Goal: Check status: Check status

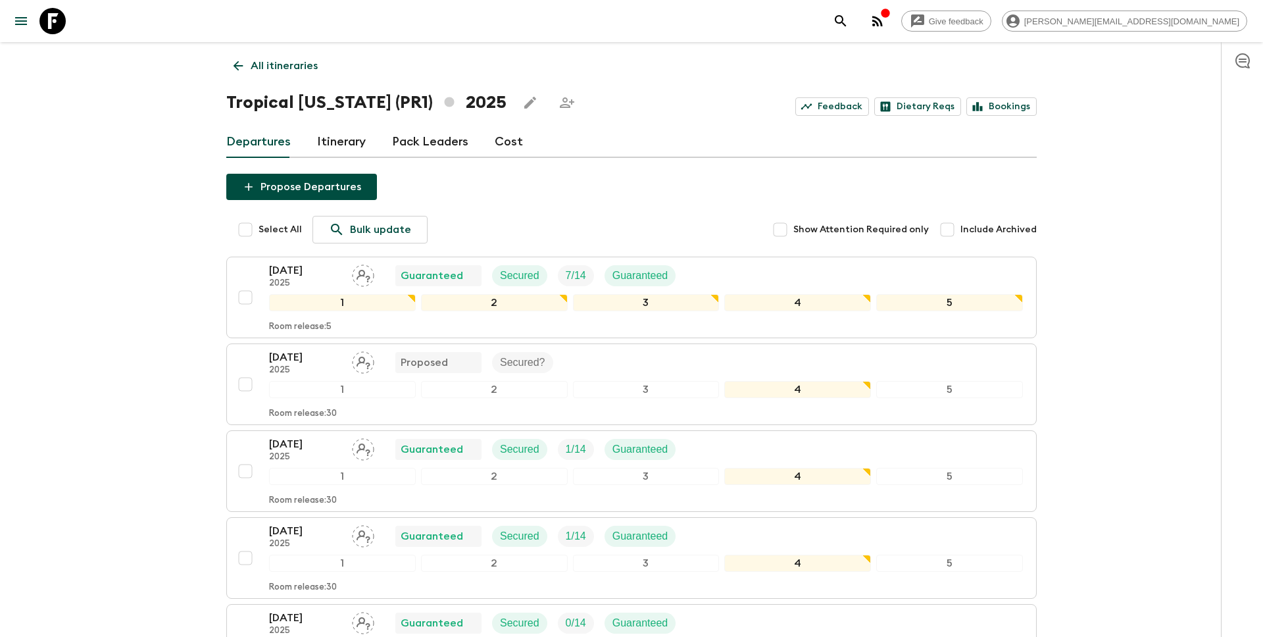
click at [262, 142] on link "Departures" at bounding box center [258, 142] width 64 height 32
click at [303, 62] on p "All itineraries" at bounding box center [284, 66] width 67 height 16
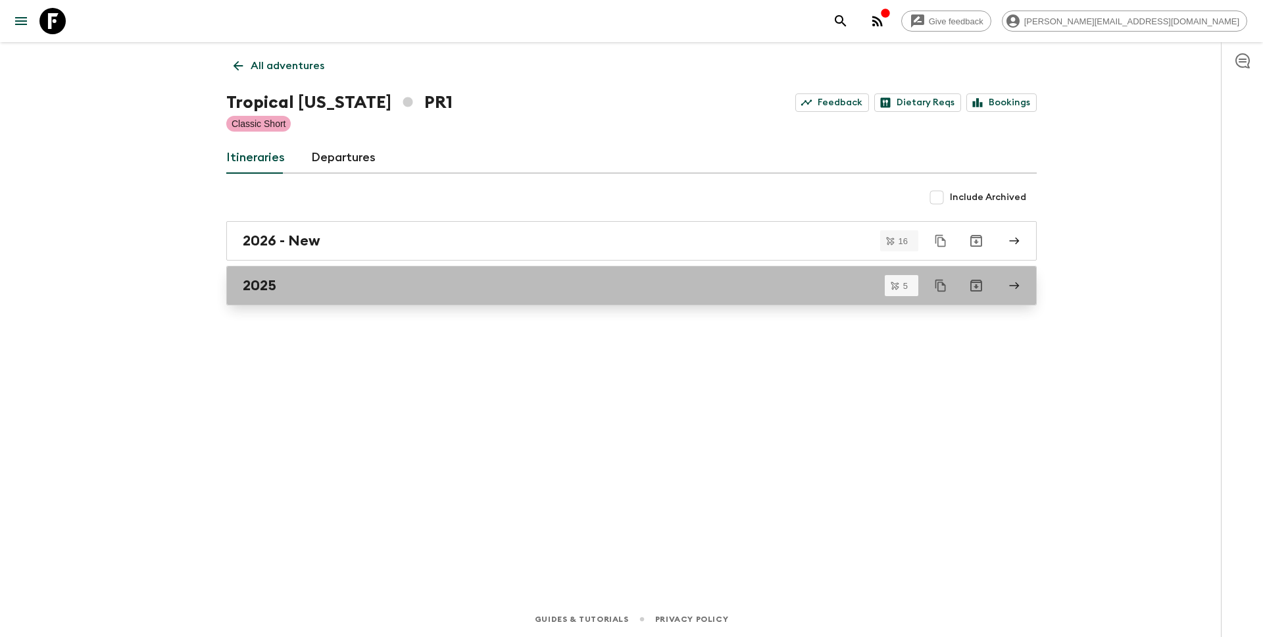
click at [280, 279] on div "2025" at bounding box center [619, 285] width 752 height 17
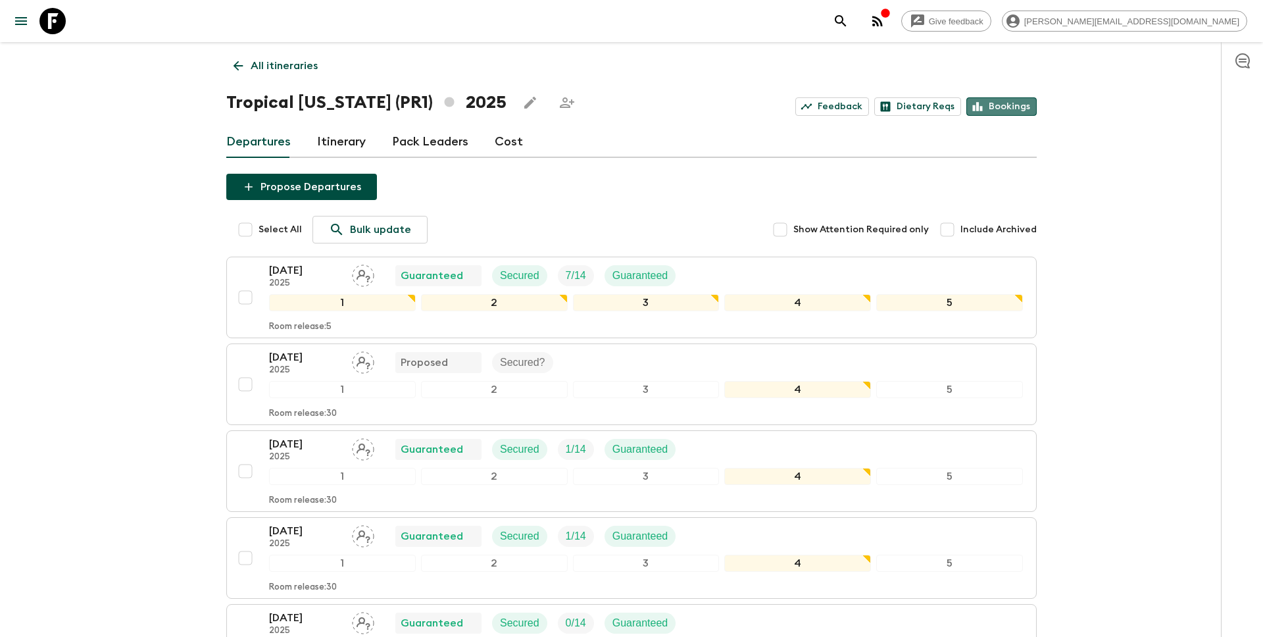
click at [1004, 109] on link "Bookings" at bounding box center [1001, 106] width 70 height 18
click at [948, 233] on input "Include Archived" at bounding box center [947, 229] width 26 height 26
checkbox input "true"
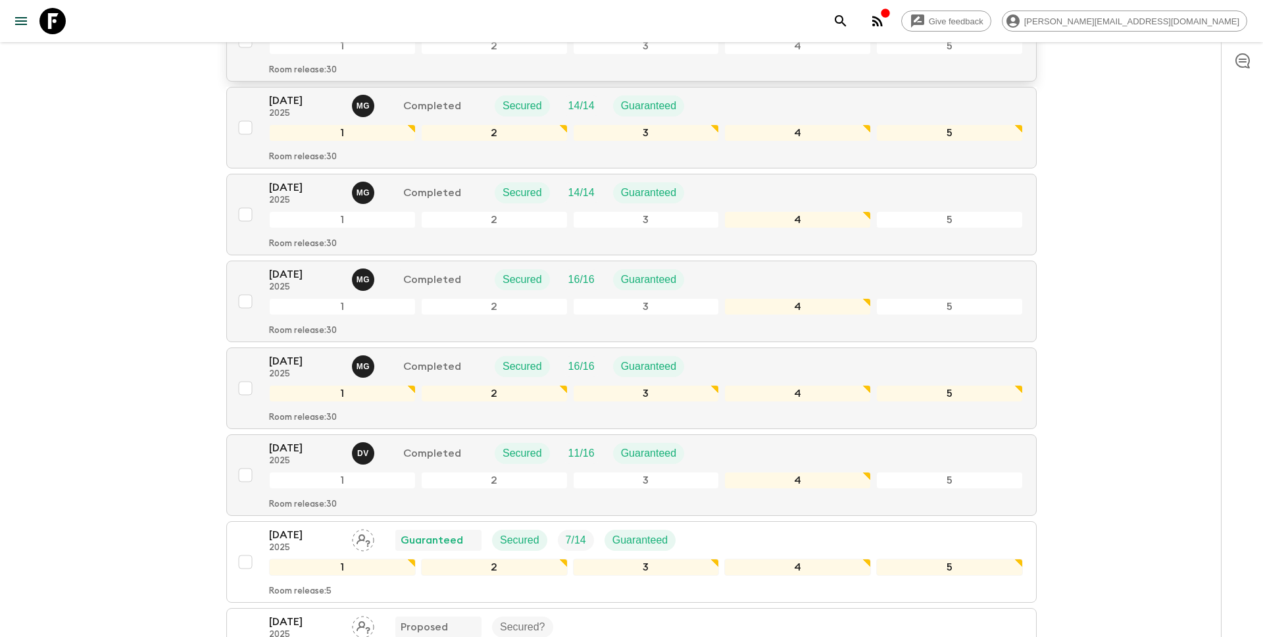
scroll to position [258, 0]
click at [291, 197] on p "2025" at bounding box center [305, 199] width 72 height 11
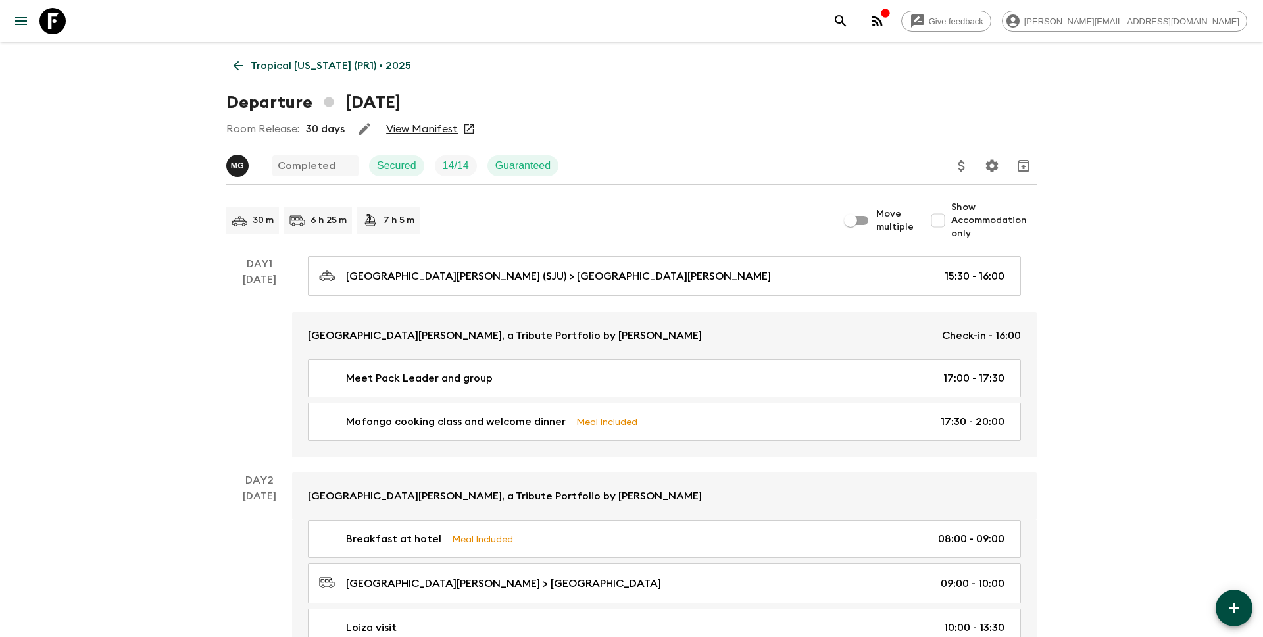
click at [417, 127] on link "View Manifest" at bounding box center [422, 128] width 72 height 13
click at [249, 62] on link "Tropical [US_STATE] (PR1) • 2025" at bounding box center [322, 66] width 192 height 26
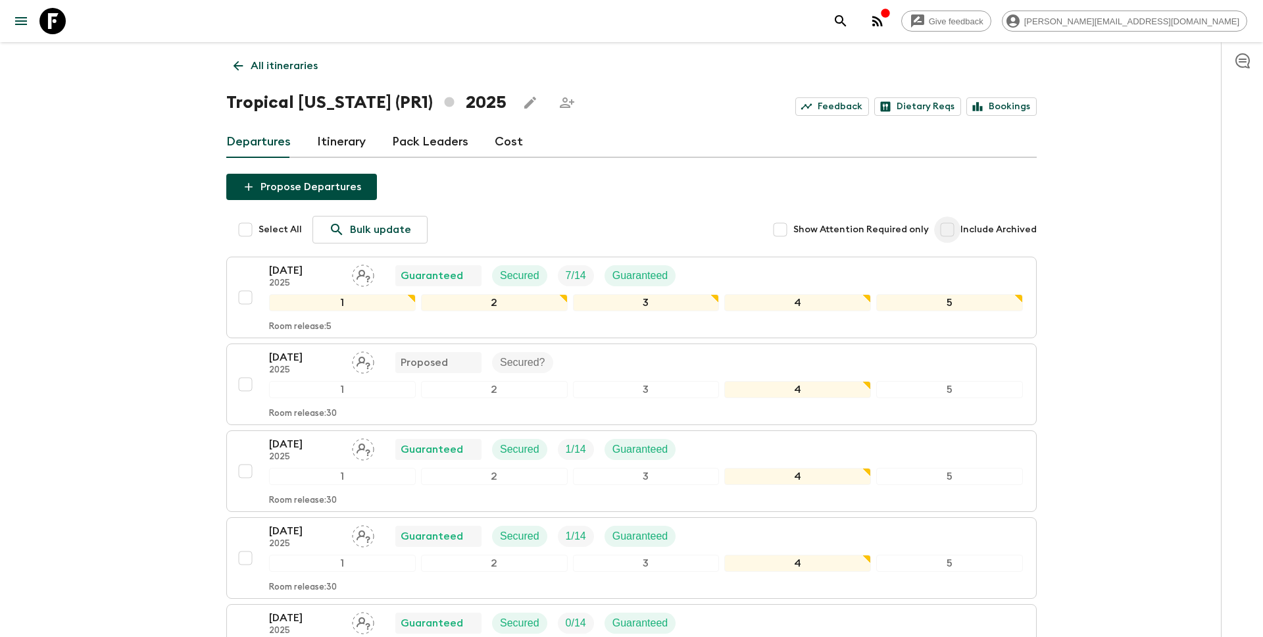
click at [953, 229] on input "Include Archived" at bounding box center [947, 229] width 26 height 26
checkbox input "true"
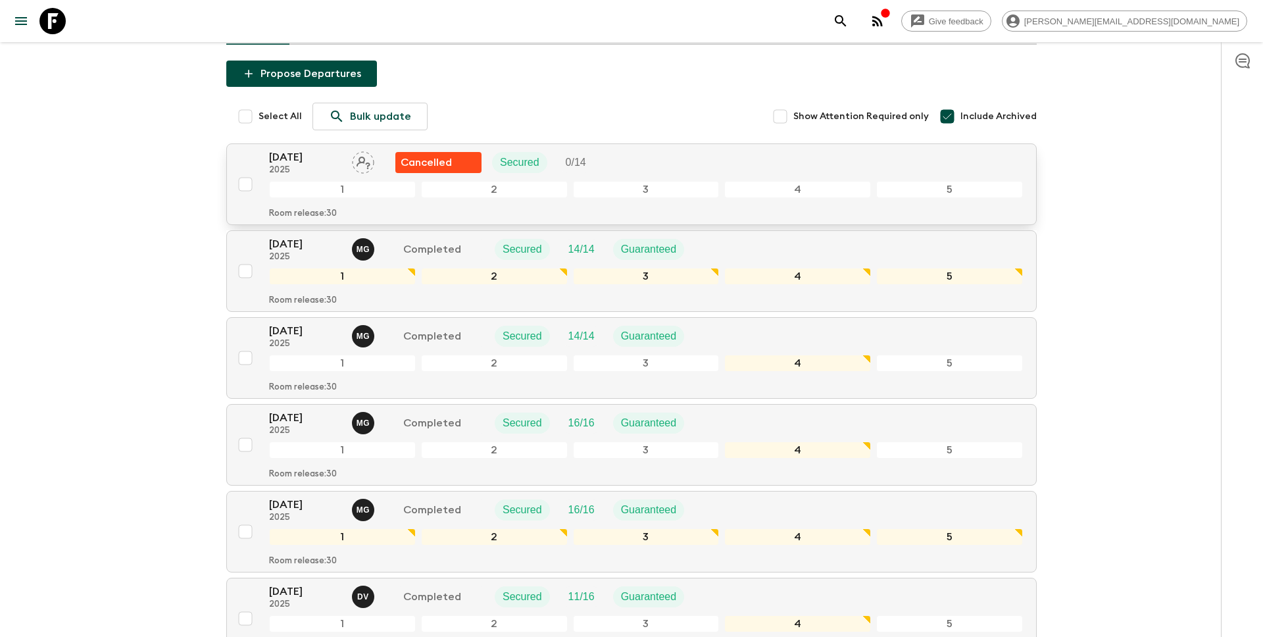
scroll to position [115, 0]
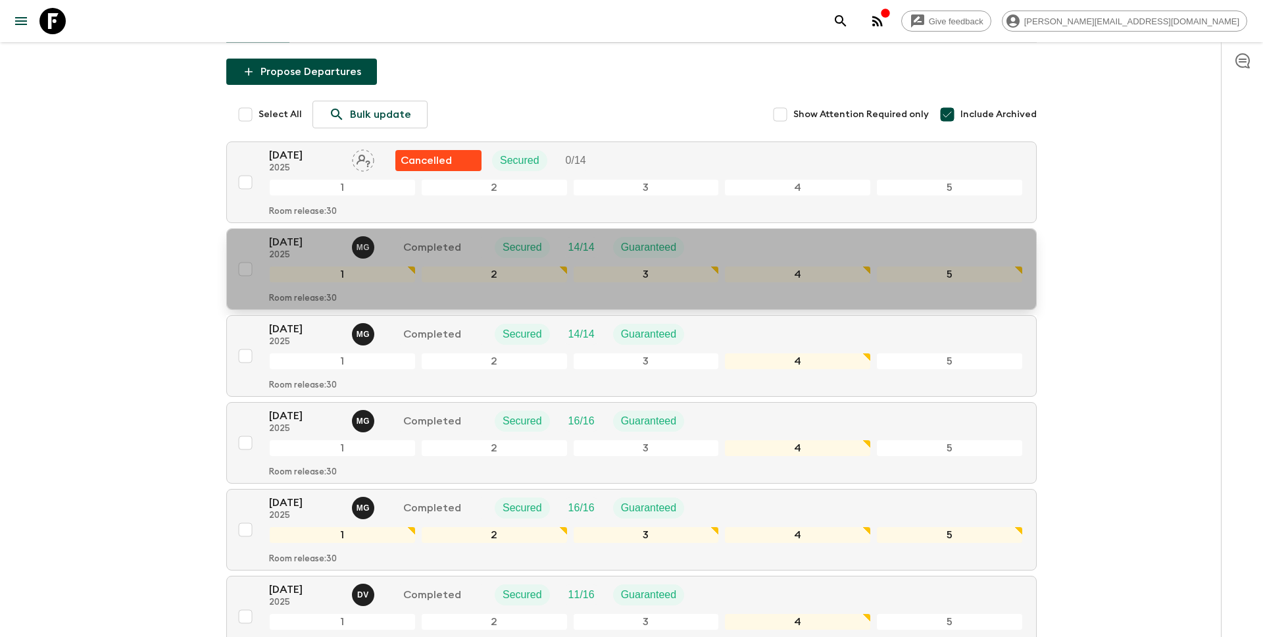
click at [312, 241] on p "[DATE]" at bounding box center [305, 242] width 72 height 16
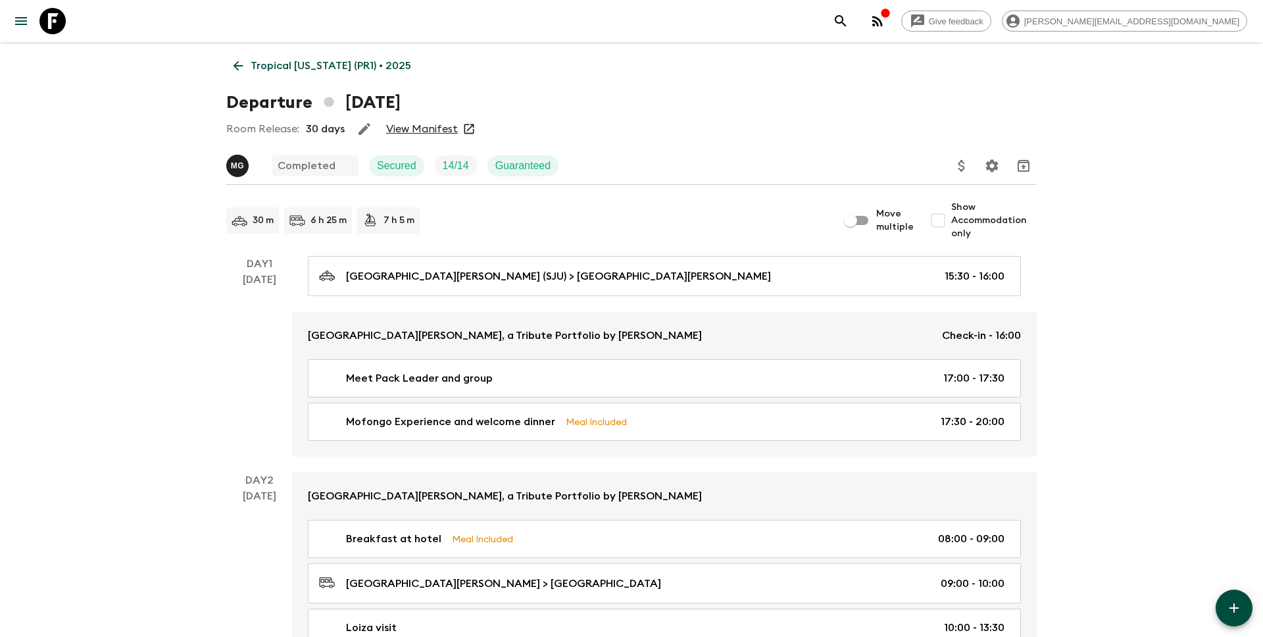
click at [427, 132] on link "View Manifest" at bounding box center [422, 128] width 72 height 13
